Goal: Information Seeking & Learning: Learn about a topic

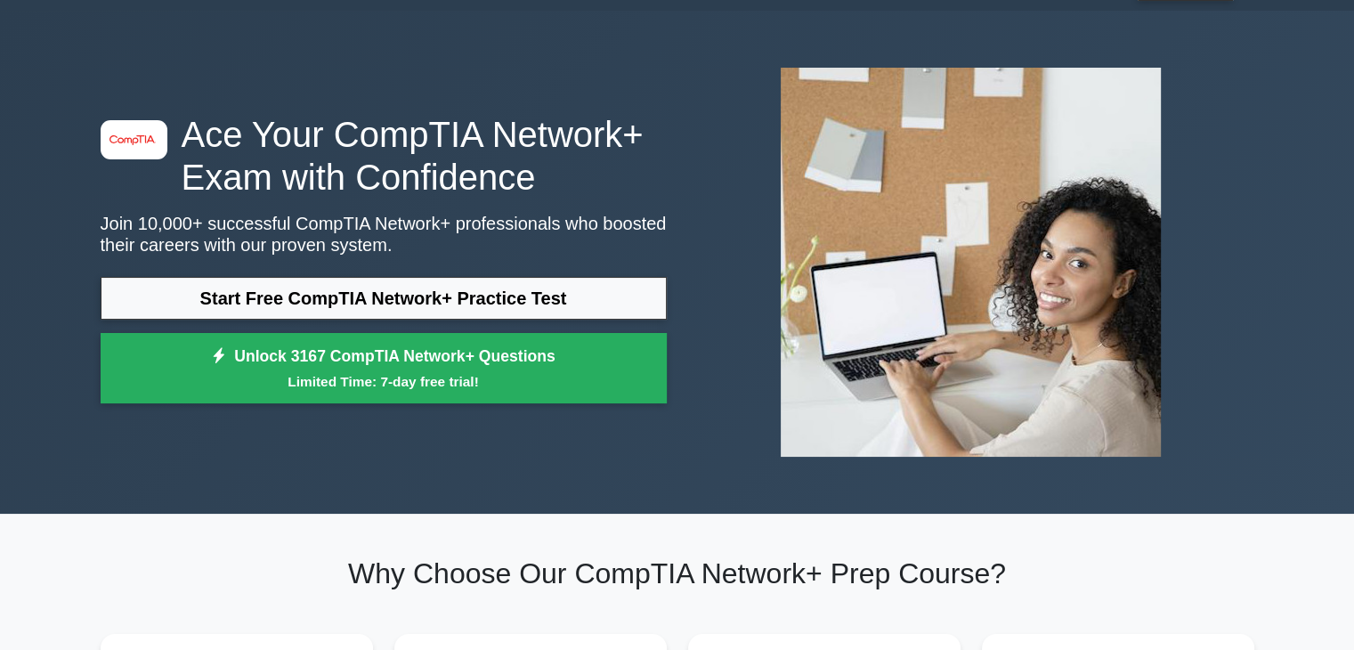
scroll to position [48, 0]
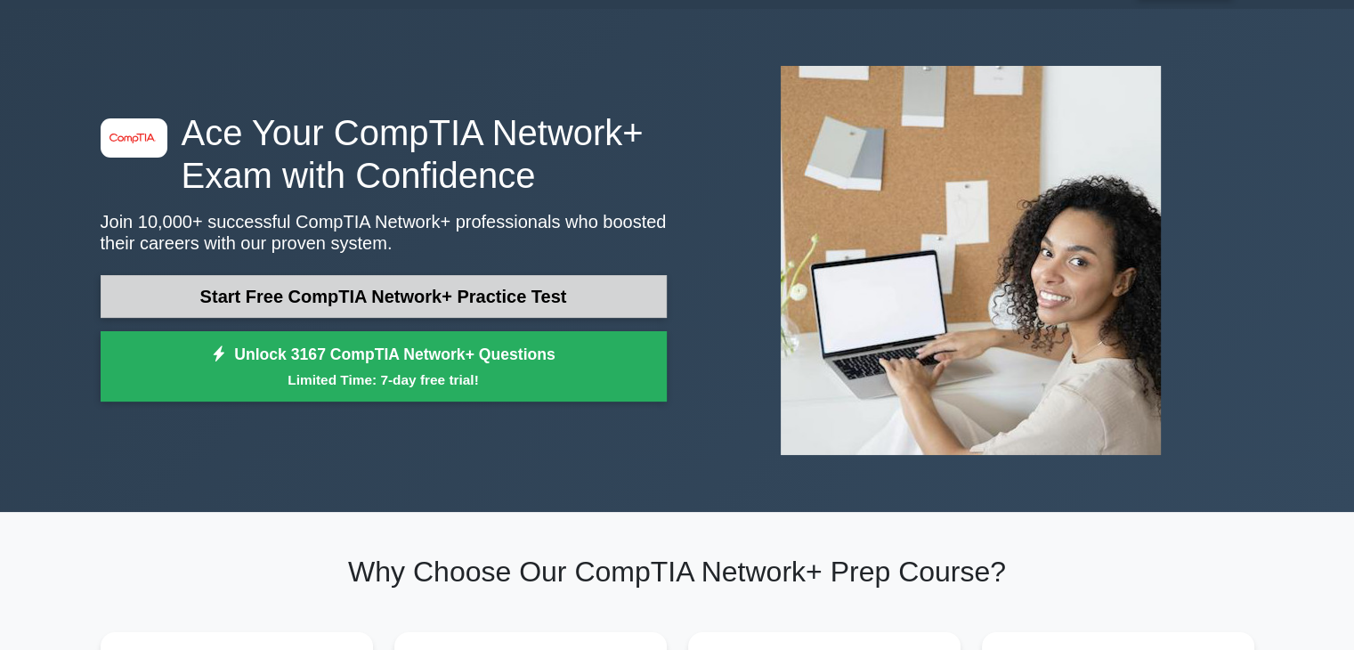
click at [388, 282] on link "Start Free CompTIA Network+ Practice Test" at bounding box center [384, 296] width 566 height 43
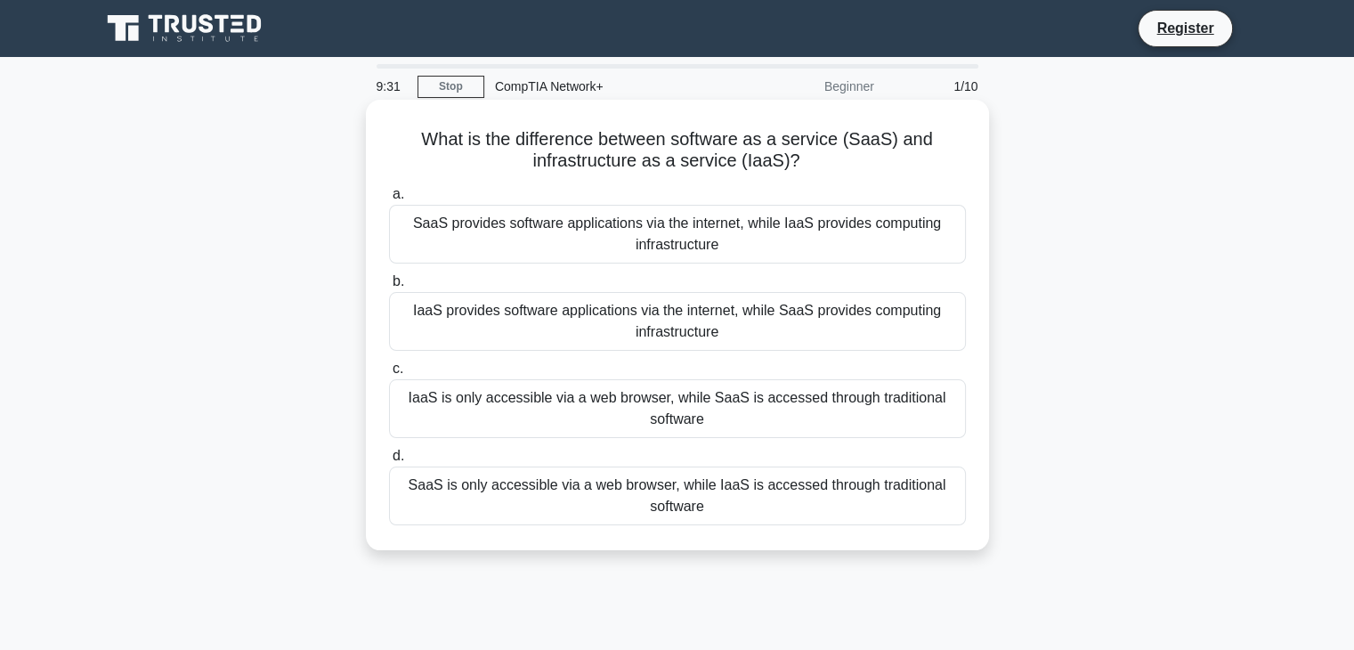
click at [586, 254] on div "SaaS provides software applications via the internet, while IaaS provides compu…" at bounding box center [677, 234] width 577 height 59
click at [389, 200] on input "a. SaaS provides software applications via the internet, while IaaS provides co…" at bounding box center [389, 195] width 0 height 12
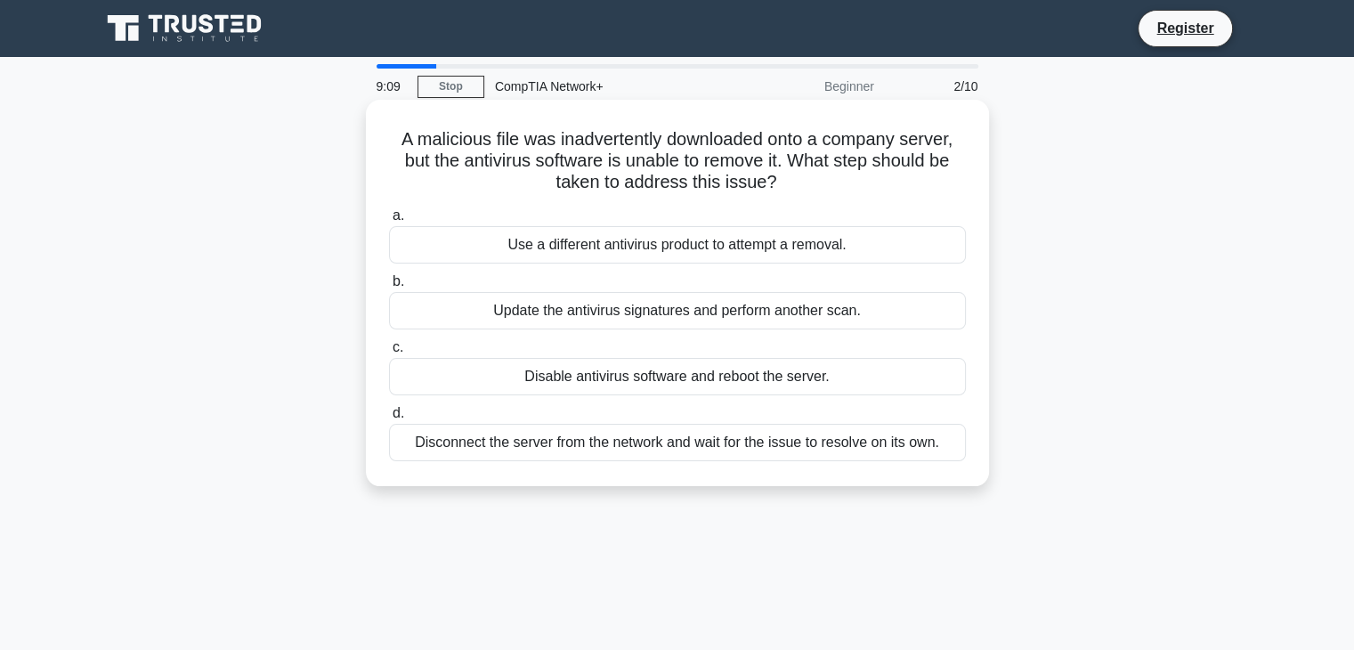
click at [642, 451] on div "Disconnect the server from the network and wait for the issue to resolve on its…" at bounding box center [677, 442] width 577 height 37
click at [389, 419] on input "d. Disconnect the server from the network and wait for the issue to resolve on …" at bounding box center [389, 414] width 0 height 12
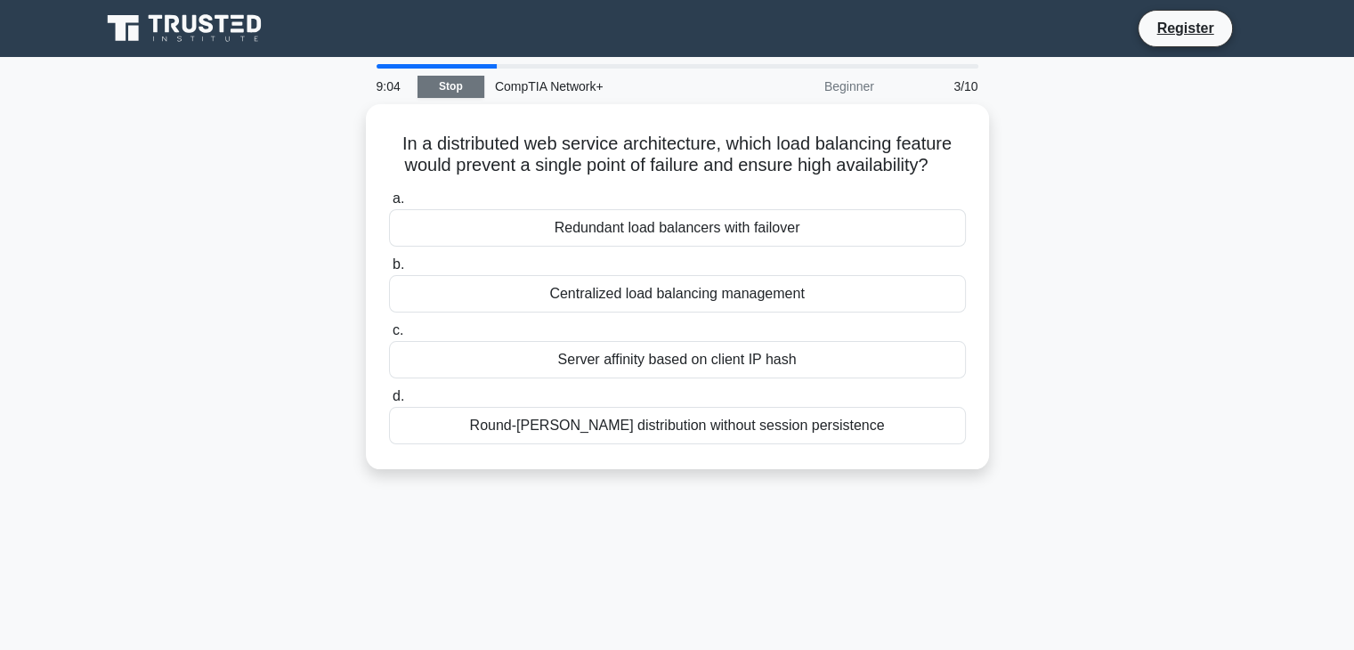
click at [459, 90] on link "Stop" at bounding box center [451, 87] width 67 height 22
click at [955, 86] on div "3/10" at bounding box center [937, 87] width 104 height 36
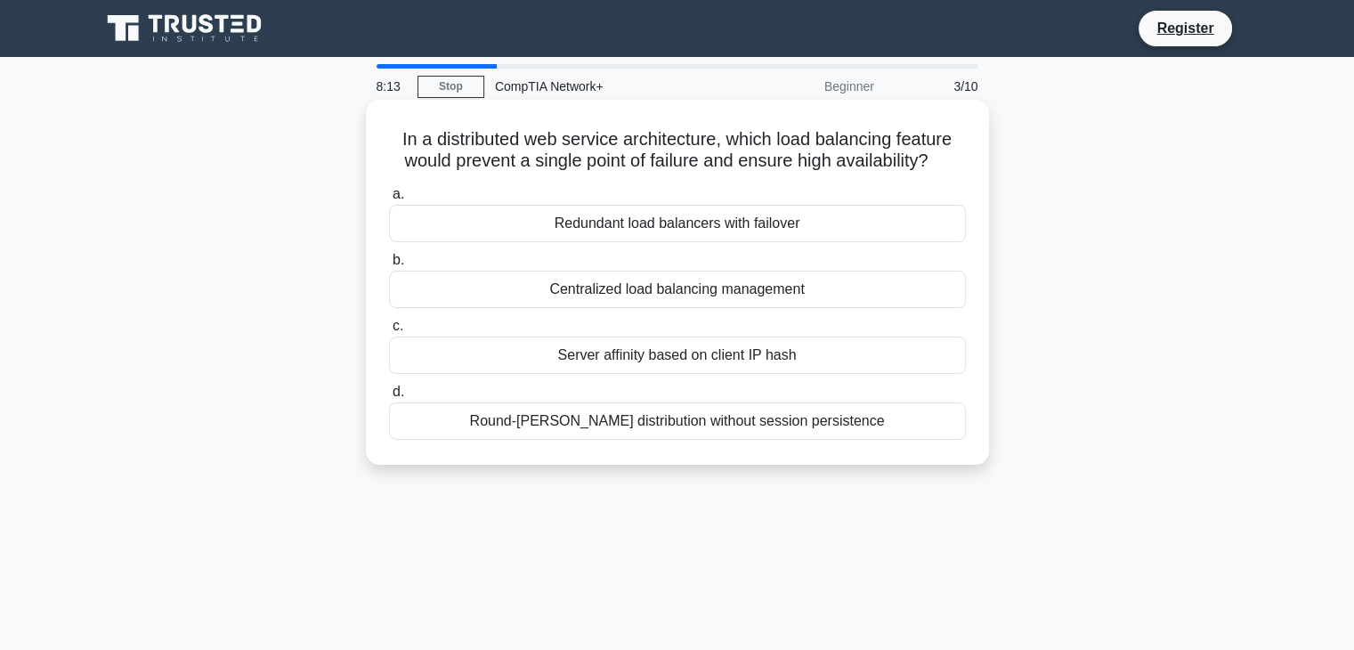
click at [719, 296] on div "Centralized load balancing management" at bounding box center [677, 289] width 577 height 37
click at [389, 266] on input "b. Centralized load balancing management" at bounding box center [389, 261] width 0 height 12
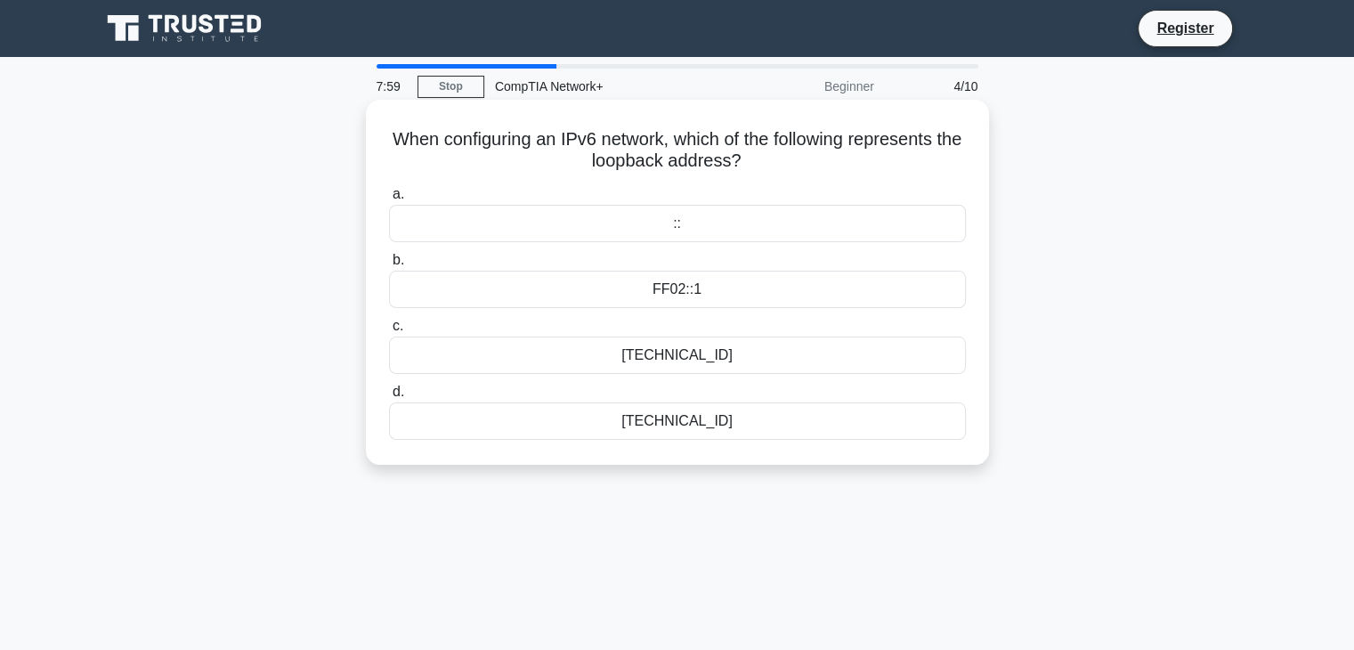
click at [744, 292] on div "FF02::1" at bounding box center [677, 289] width 577 height 37
click at [389, 266] on input "b. FF02::1" at bounding box center [389, 261] width 0 height 12
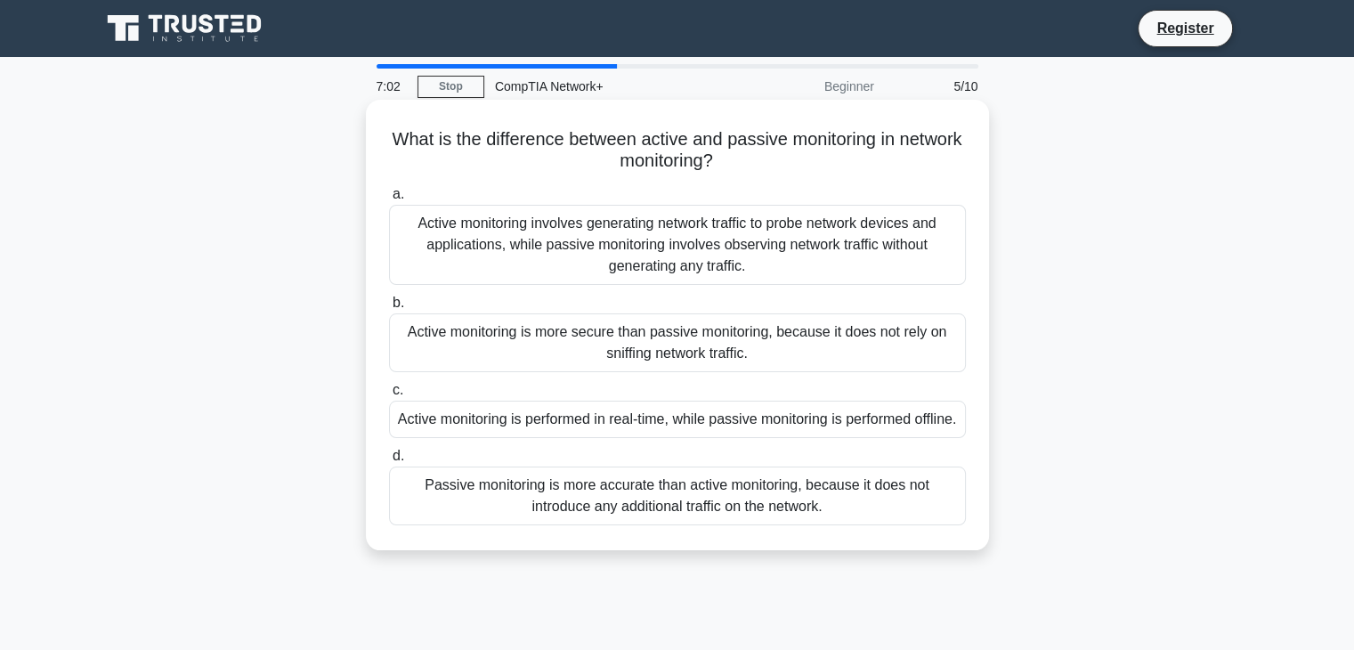
click at [694, 253] on div "Active monitoring involves generating network traffic to probe network devices …" at bounding box center [677, 245] width 577 height 80
click at [389, 200] on input "a. Active monitoring involves generating network traffic to probe network devic…" at bounding box center [389, 195] width 0 height 12
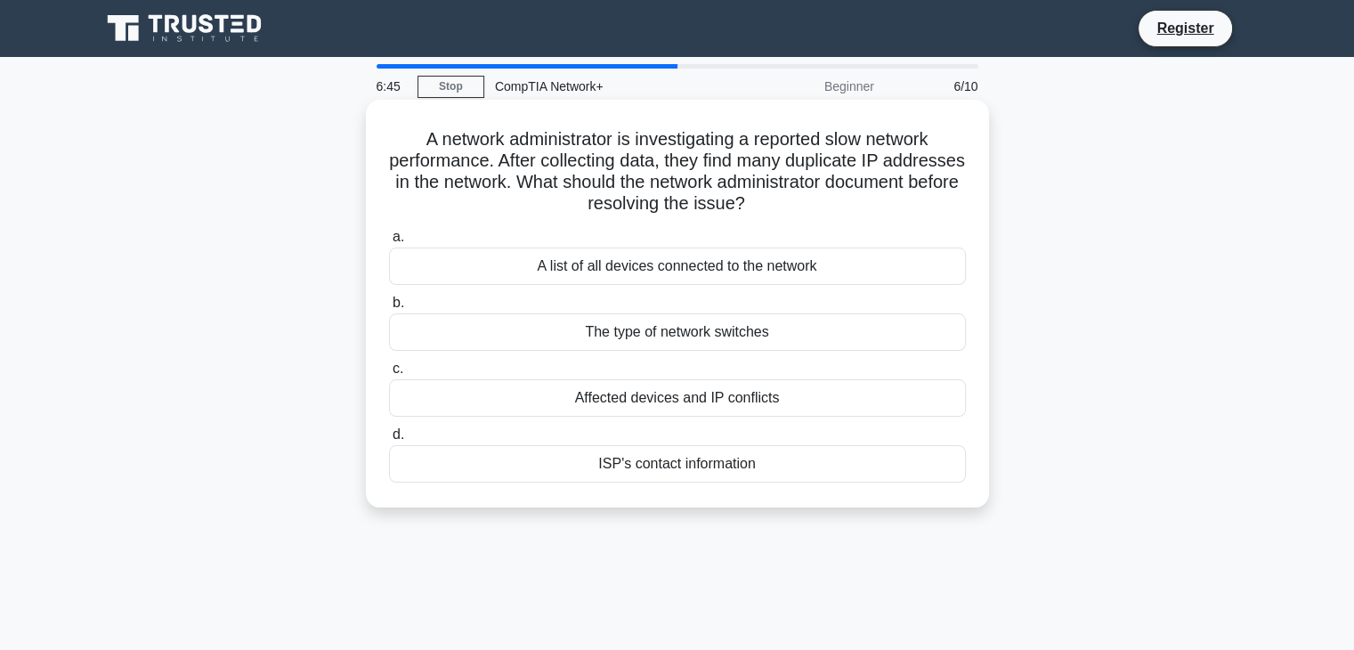
click at [685, 281] on div "A list of all devices connected to the network" at bounding box center [677, 266] width 577 height 37
click at [389, 243] on input "a. A list of all devices connected to the network" at bounding box center [389, 238] width 0 height 12
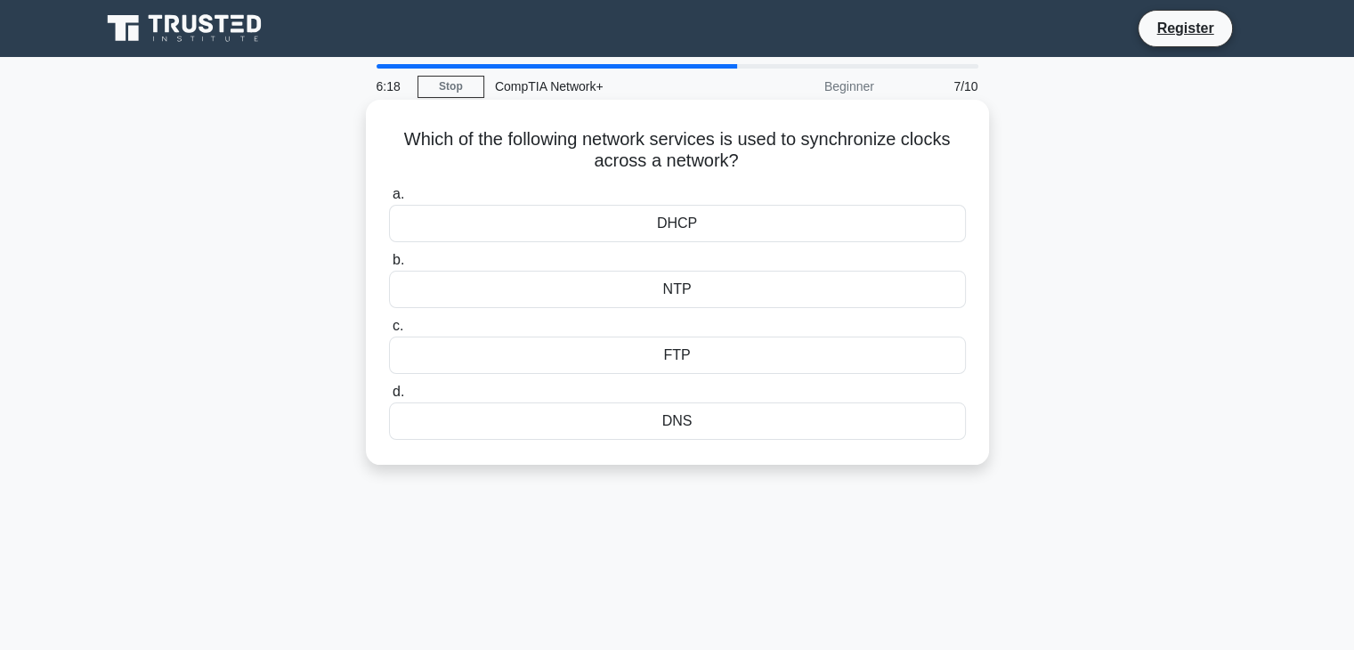
click at [687, 297] on div "NTP" at bounding box center [677, 289] width 577 height 37
click at [389, 266] on input "b. NTP" at bounding box center [389, 261] width 0 height 12
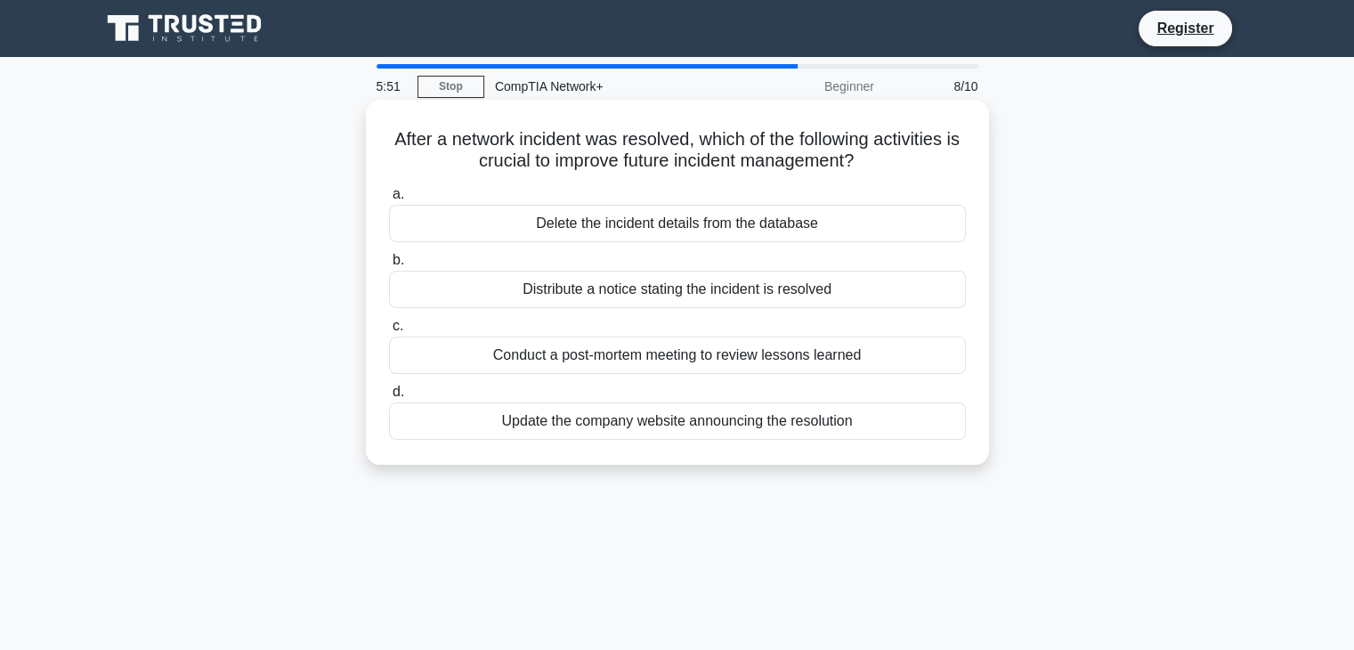
click at [778, 362] on div "Conduct a post-mortem meeting to review lessons learned" at bounding box center [677, 355] width 577 height 37
click at [389, 332] on input "c. Conduct a post-mortem meeting to review lessons learned" at bounding box center [389, 327] width 0 height 12
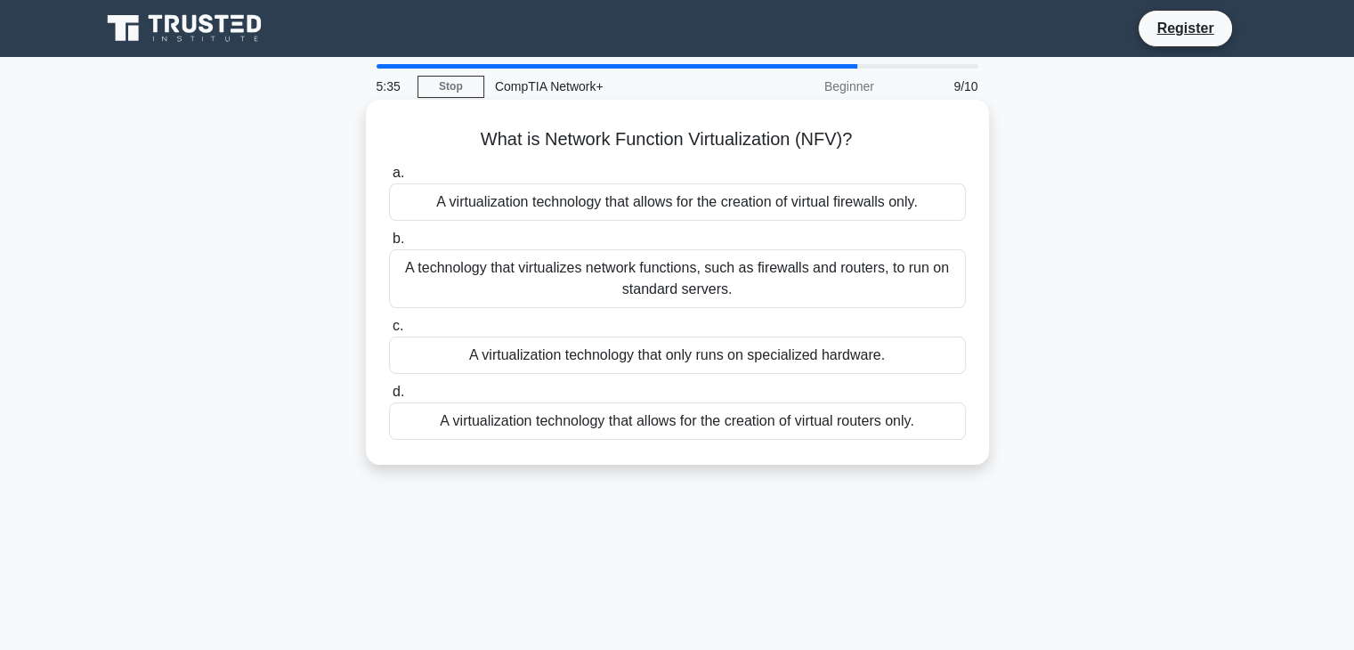
click at [710, 293] on div "A technology that virtualizes network functions, such as firewalls and routers,…" at bounding box center [677, 278] width 577 height 59
click at [389, 245] on input "b. A technology that virtualizes network functions, such as firewalls and route…" at bounding box center [389, 239] width 0 height 12
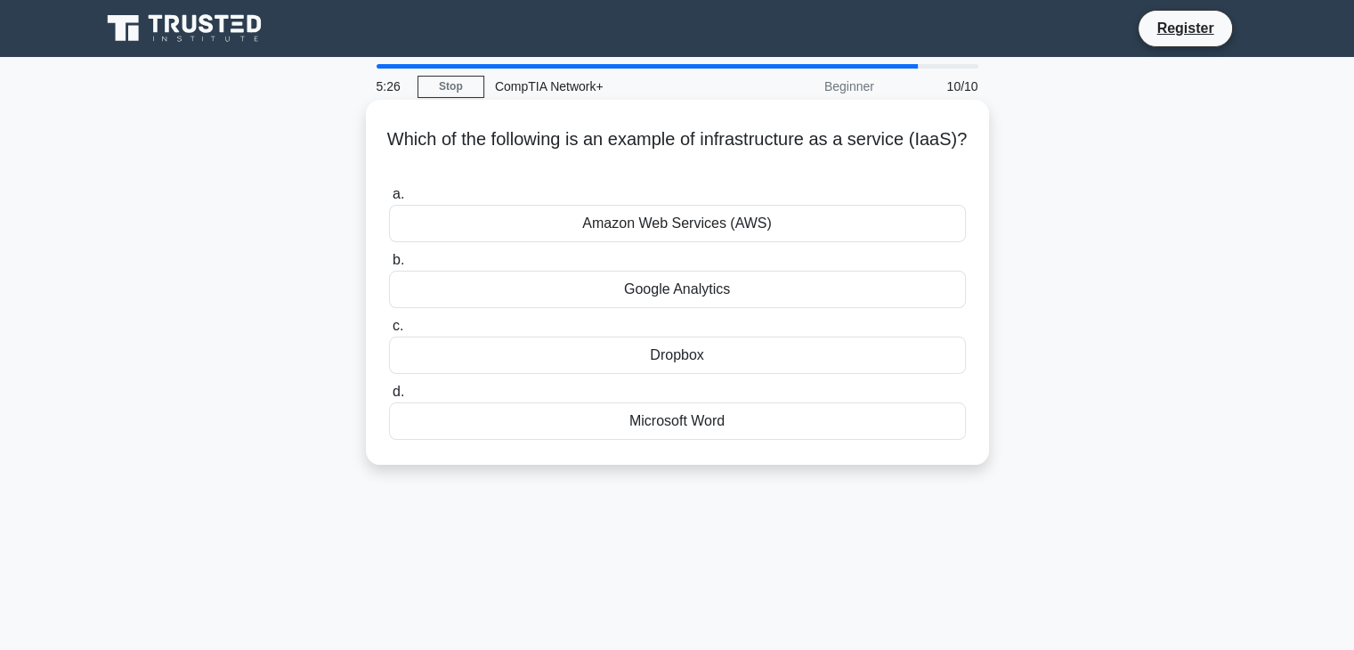
click at [698, 297] on div "Google Analytics" at bounding box center [677, 289] width 577 height 37
click at [389, 266] on input "b. Google Analytics" at bounding box center [389, 261] width 0 height 12
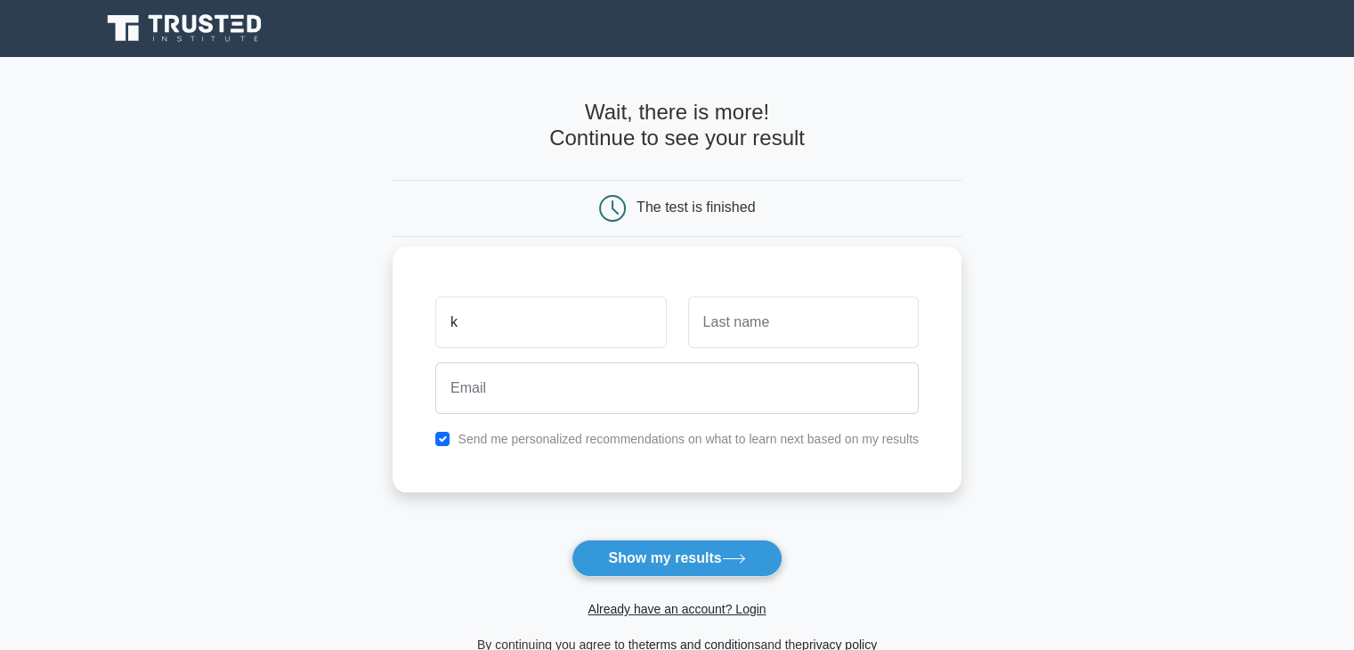
type input "k"
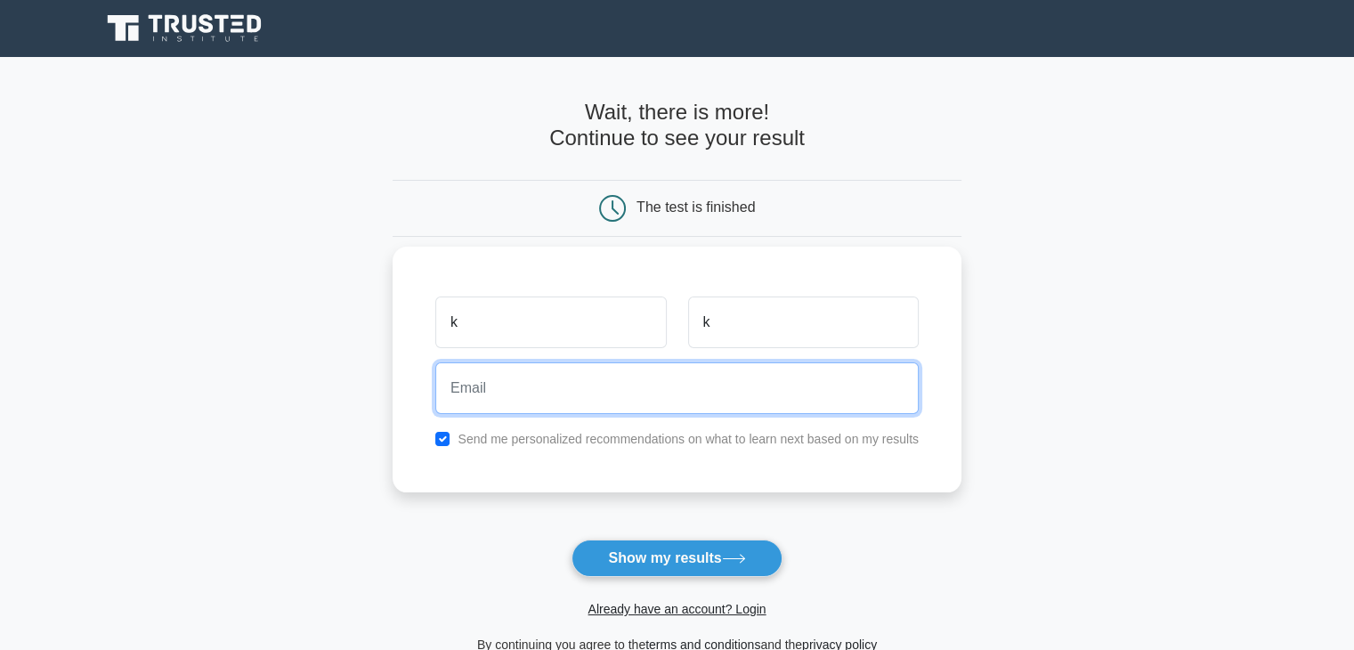
click at [556, 393] on input "email" at bounding box center [676, 388] width 483 height 52
paste input "sijaw44776@euleina.com"
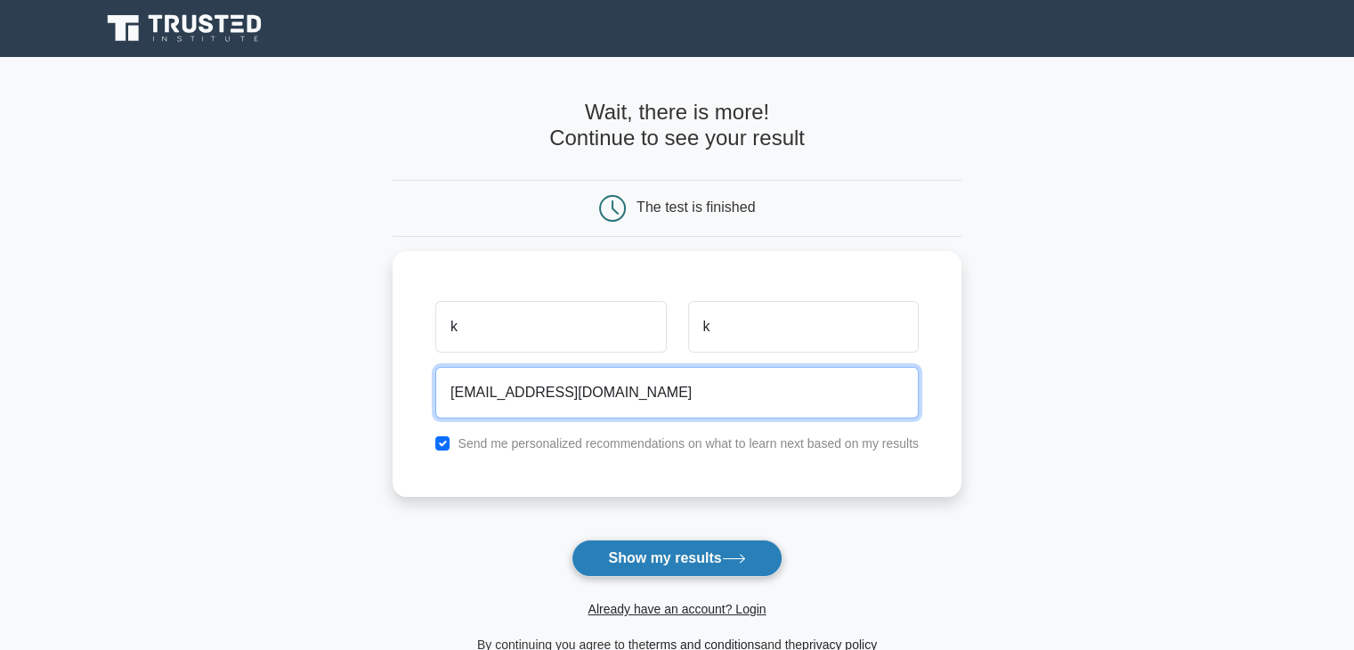
type input "sijaw44776@euleina.com"
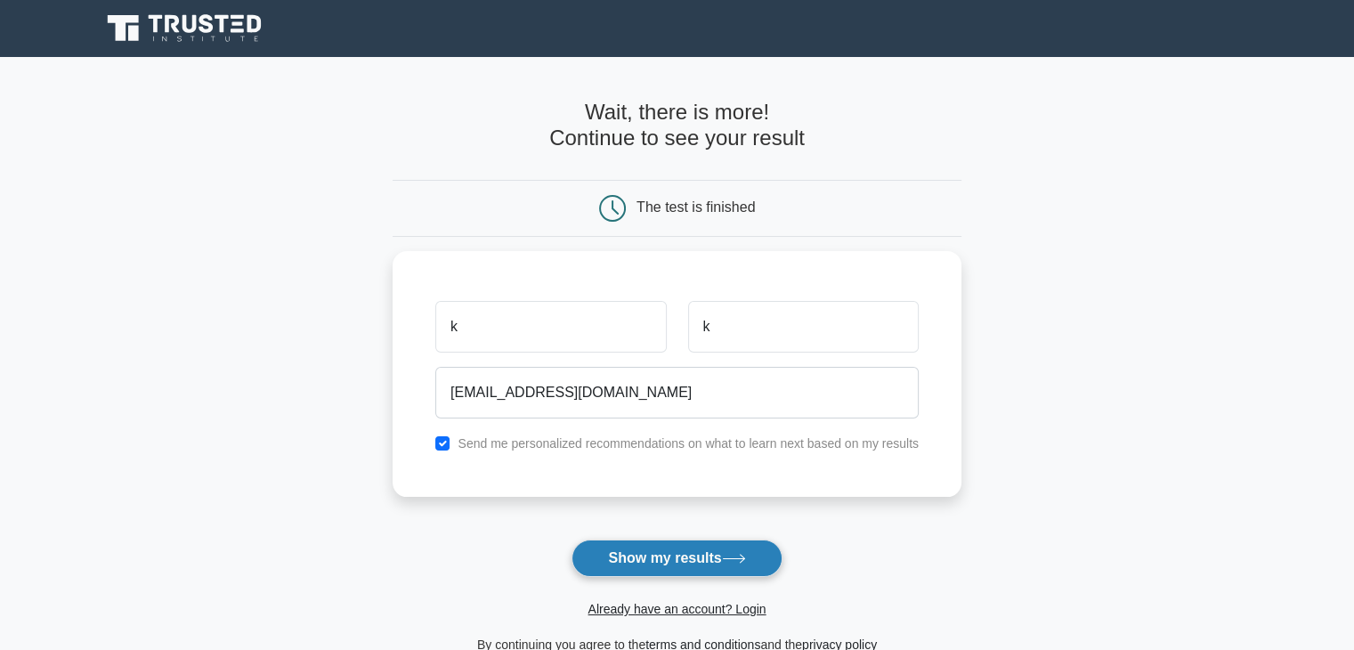
click at [671, 556] on button "Show my results" at bounding box center [677, 558] width 210 height 37
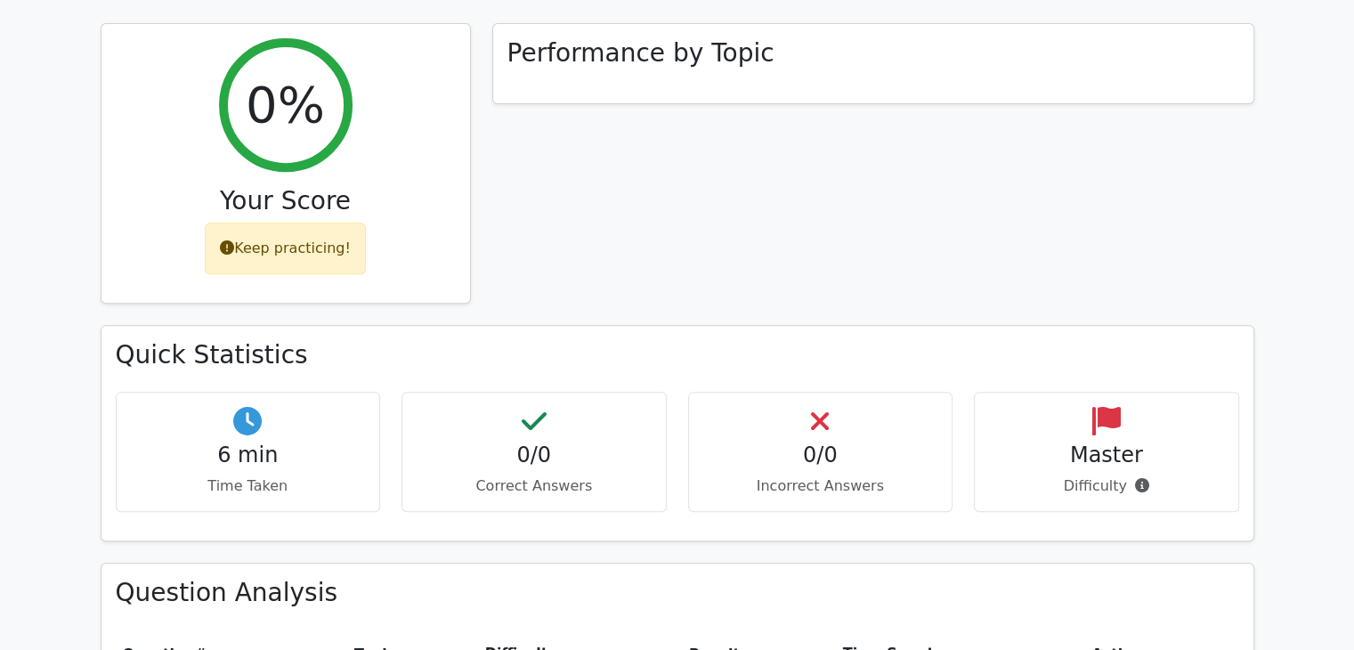
scroll to position [686, 0]
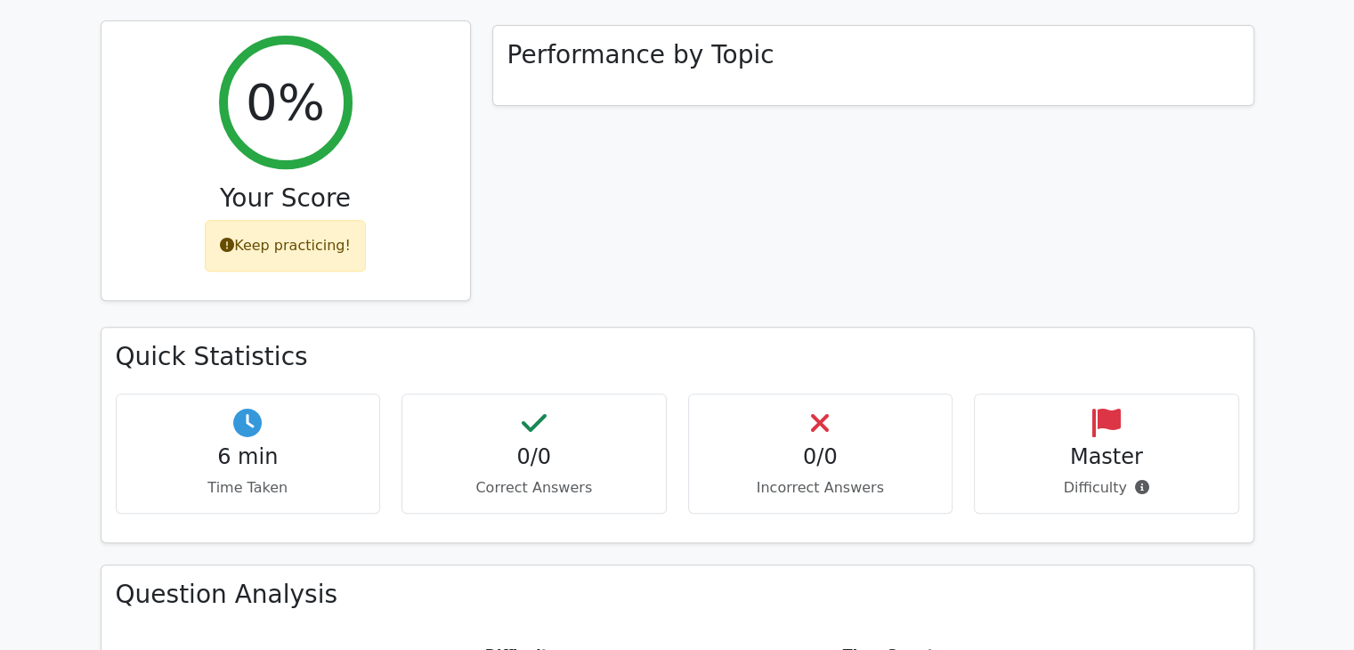
click at [302, 220] on div "Keep practicing!" at bounding box center [285, 246] width 161 height 52
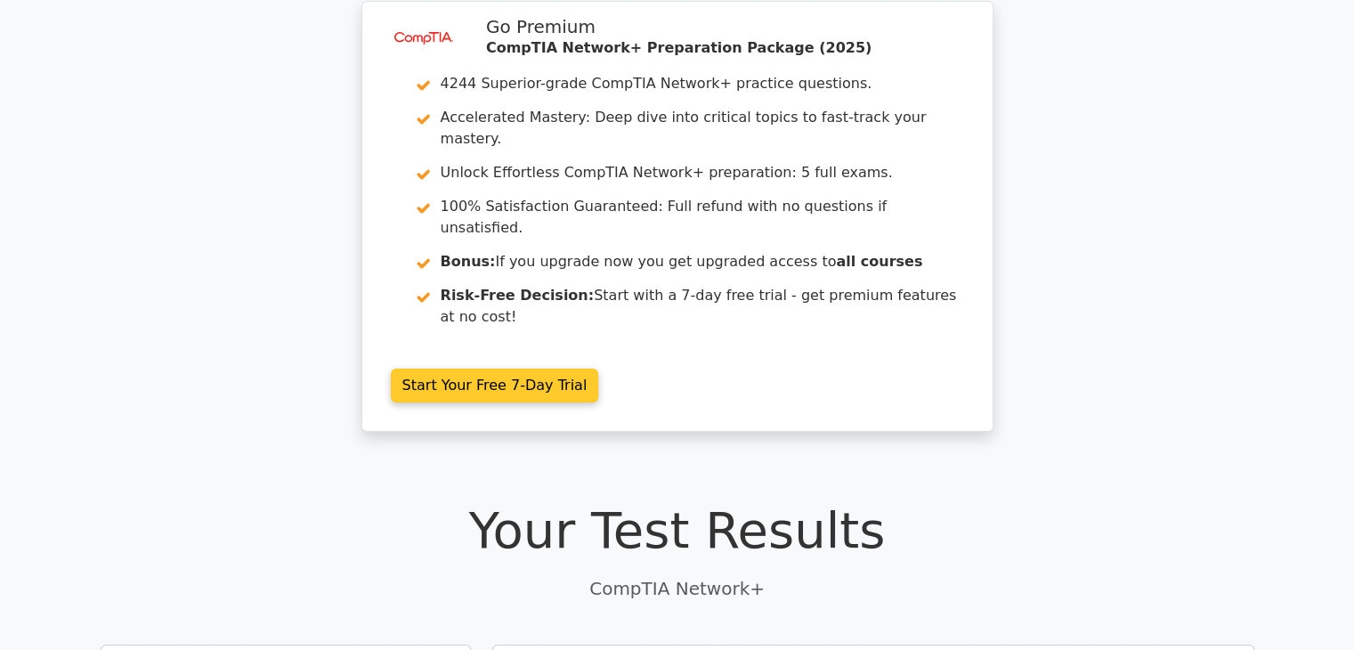
scroll to position [0, 0]
